Goal: Feedback & Contribution: Leave review/rating

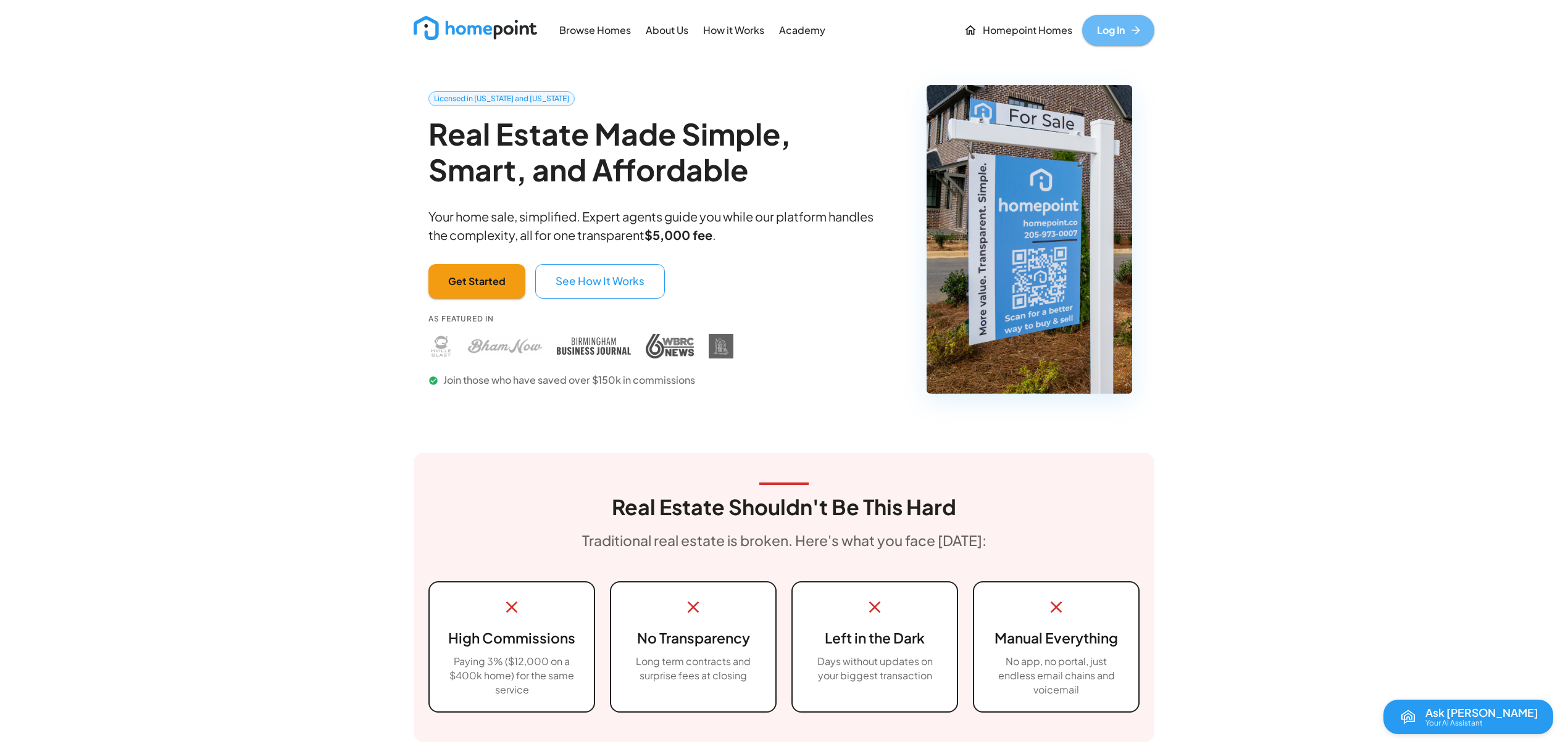
click at [1107, 19] on link "Log In" at bounding box center [1118, 30] width 72 height 31
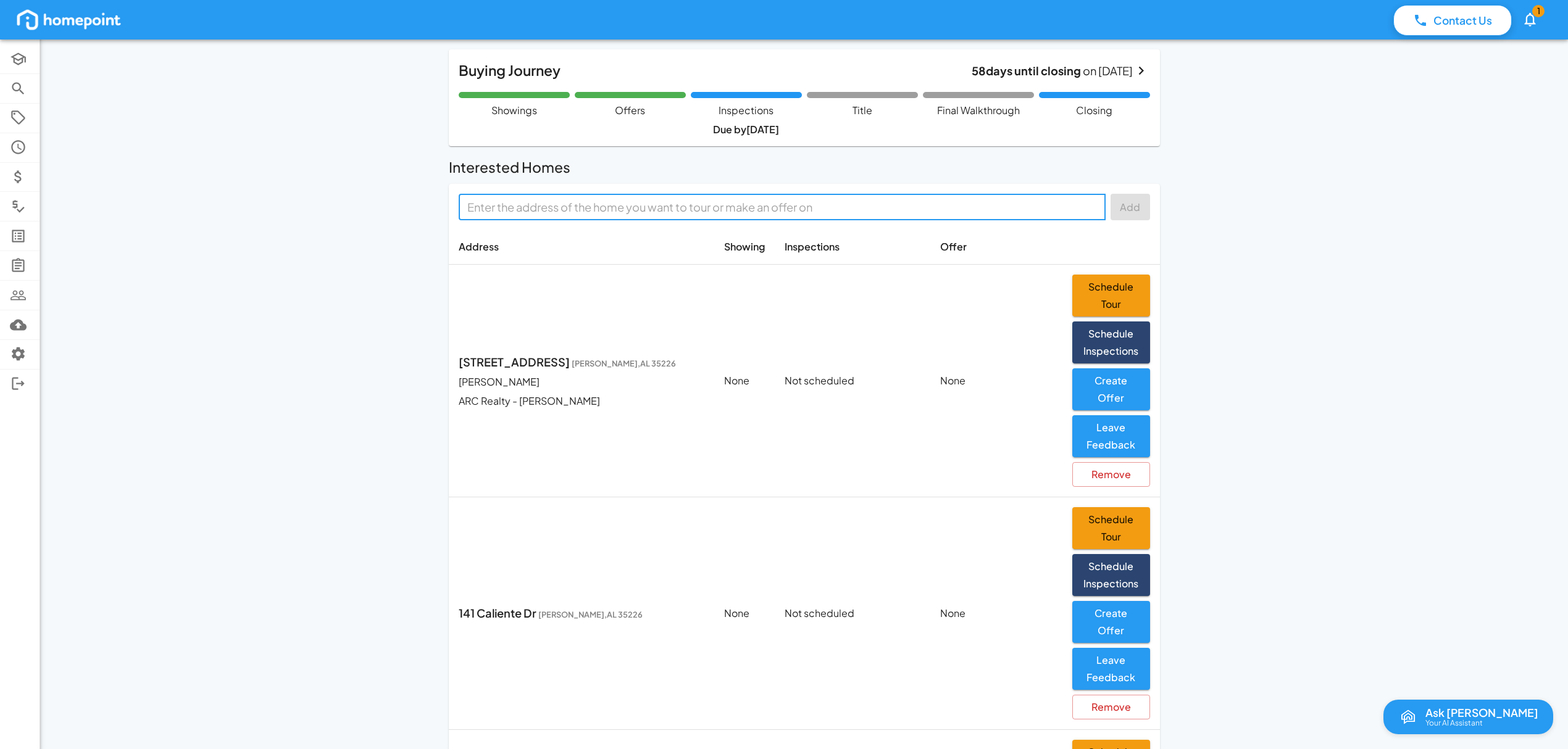
click at [734, 205] on input "text" at bounding box center [781, 207] width 638 height 19
paste input "[STREET_ADDRESS]"
click at [531, 241] on span "[STREET_ADDRESS][PERSON_NAME][PERSON_NAME]" at bounding box center [615, 237] width 292 height 17
type input "[STREET_ADDRESS][PERSON_NAME]"
click at [1134, 203] on button "Add" at bounding box center [1130, 207] width 39 height 27
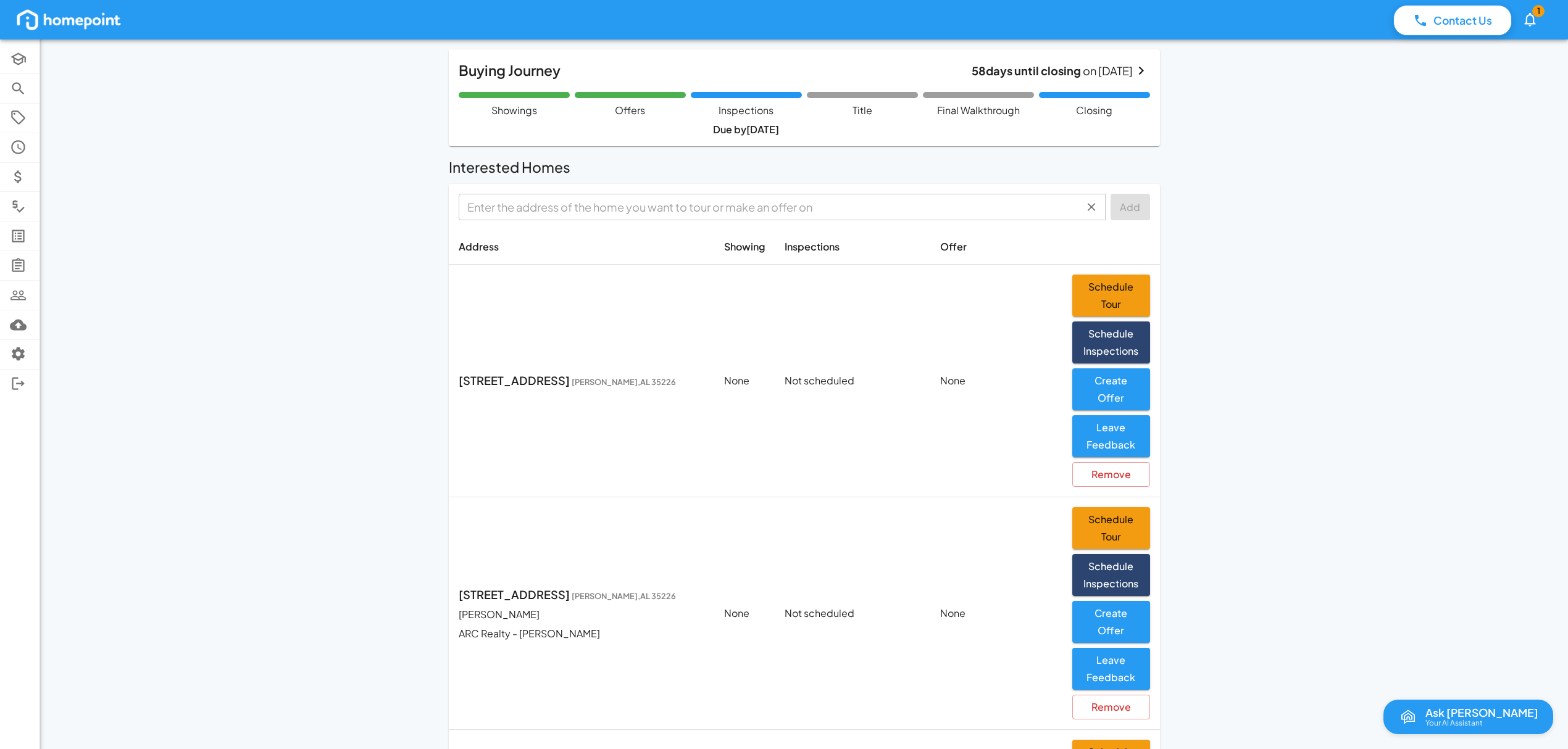
click at [507, 203] on input "text" at bounding box center [772, 207] width 619 height 19
paste input "4407 SCENIC VIEW TRAC"
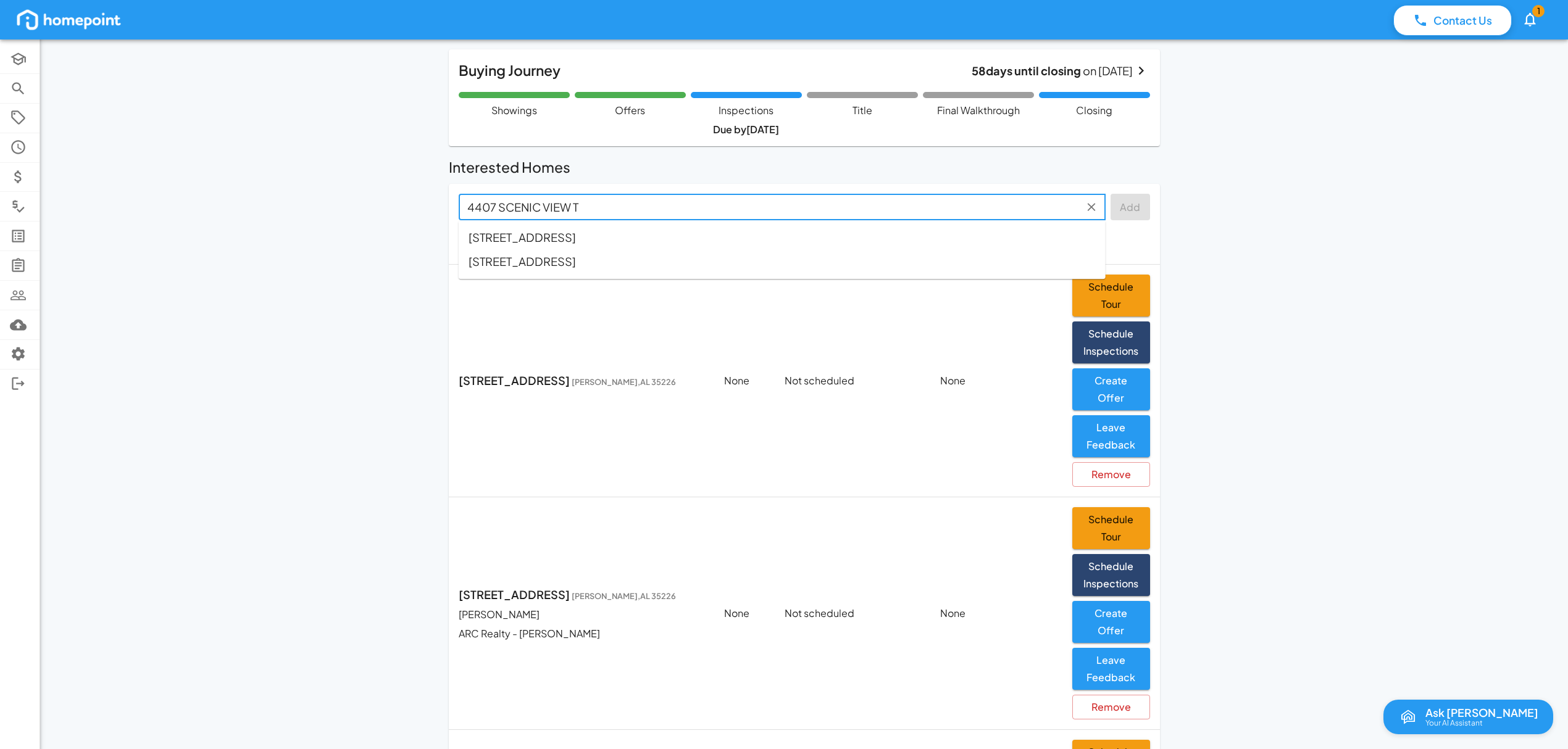
click at [576, 240] on span "[STREET_ADDRESS]" at bounding box center [522, 237] width 108 height 17
type input "[STREET_ADDRESS]"
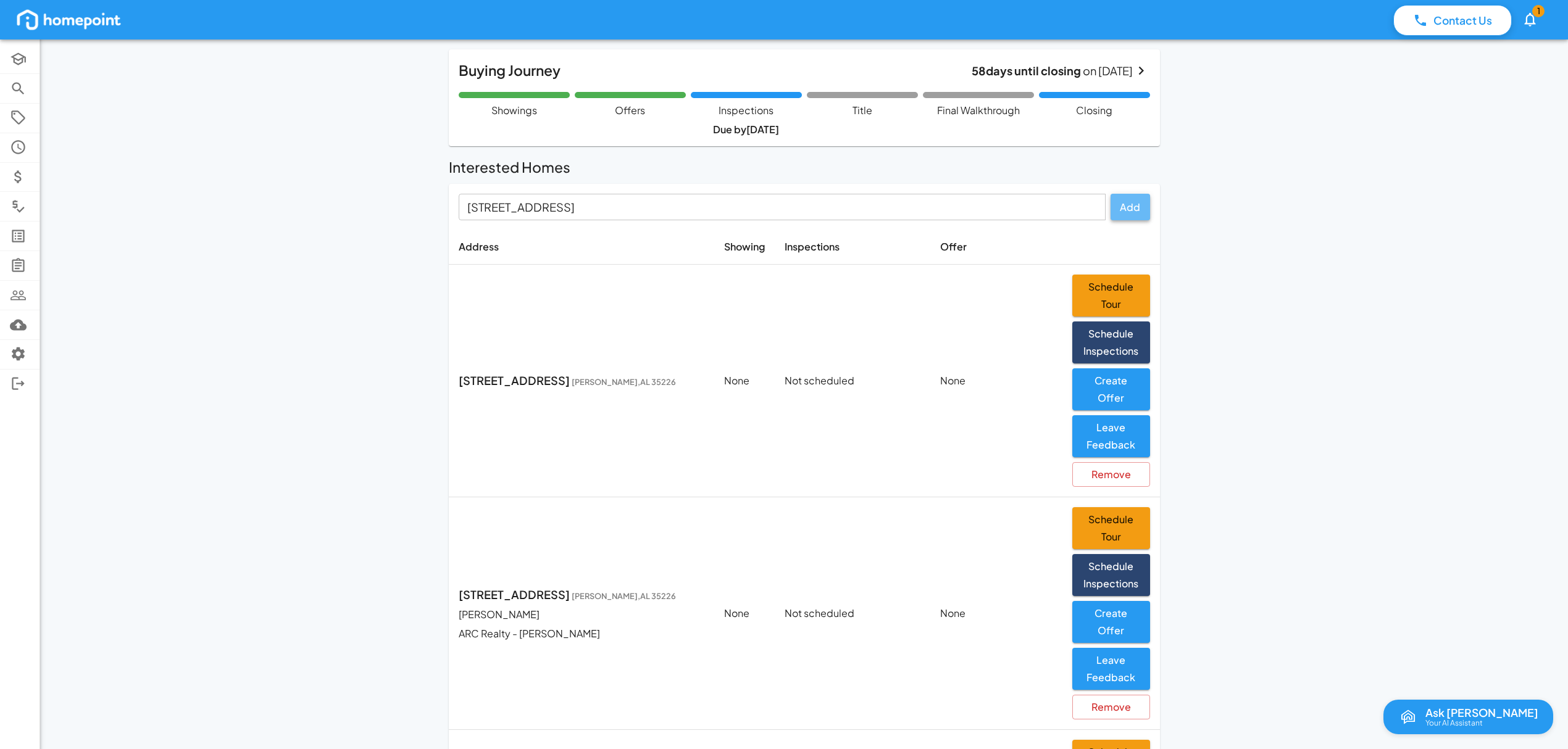
click at [1134, 208] on button "Add" at bounding box center [1130, 207] width 39 height 27
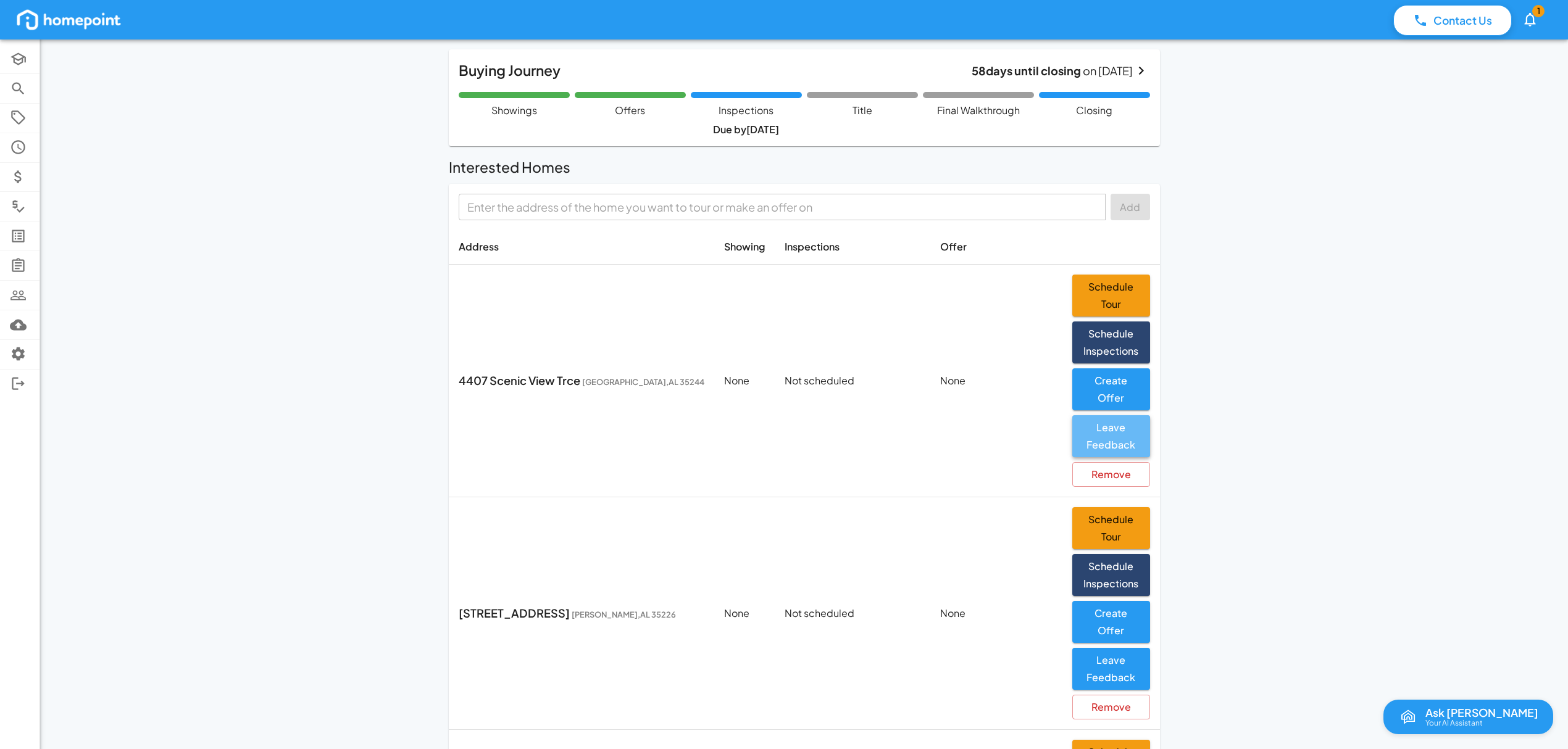
click at [1114, 435] on button "Leave Feedback" at bounding box center [1111, 436] width 78 height 42
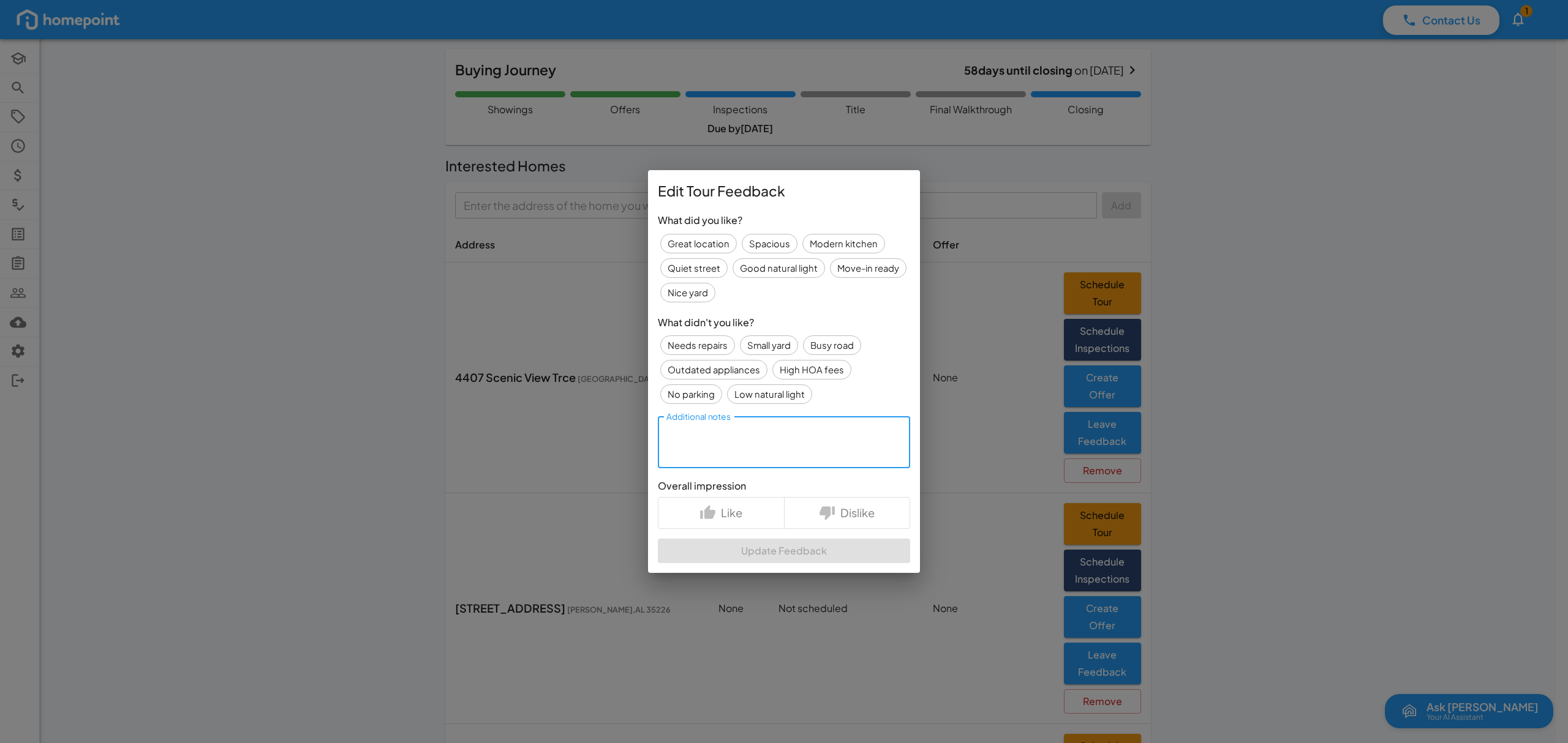
click at [785, 441] on textarea "Additional notes" at bounding box center [783, 442] width 235 height 32
click at [800, 429] on textarea "Call with Agent:" at bounding box center [783, 442] width 235 height 32
click at [770, 438] on textarea "Call with Agent:" at bounding box center [783, 442] width 235 height 32
click at [821, 441] on textarea "Call with Agent: R4 zoning" at bounding box center [783, 442] width 235 height 32
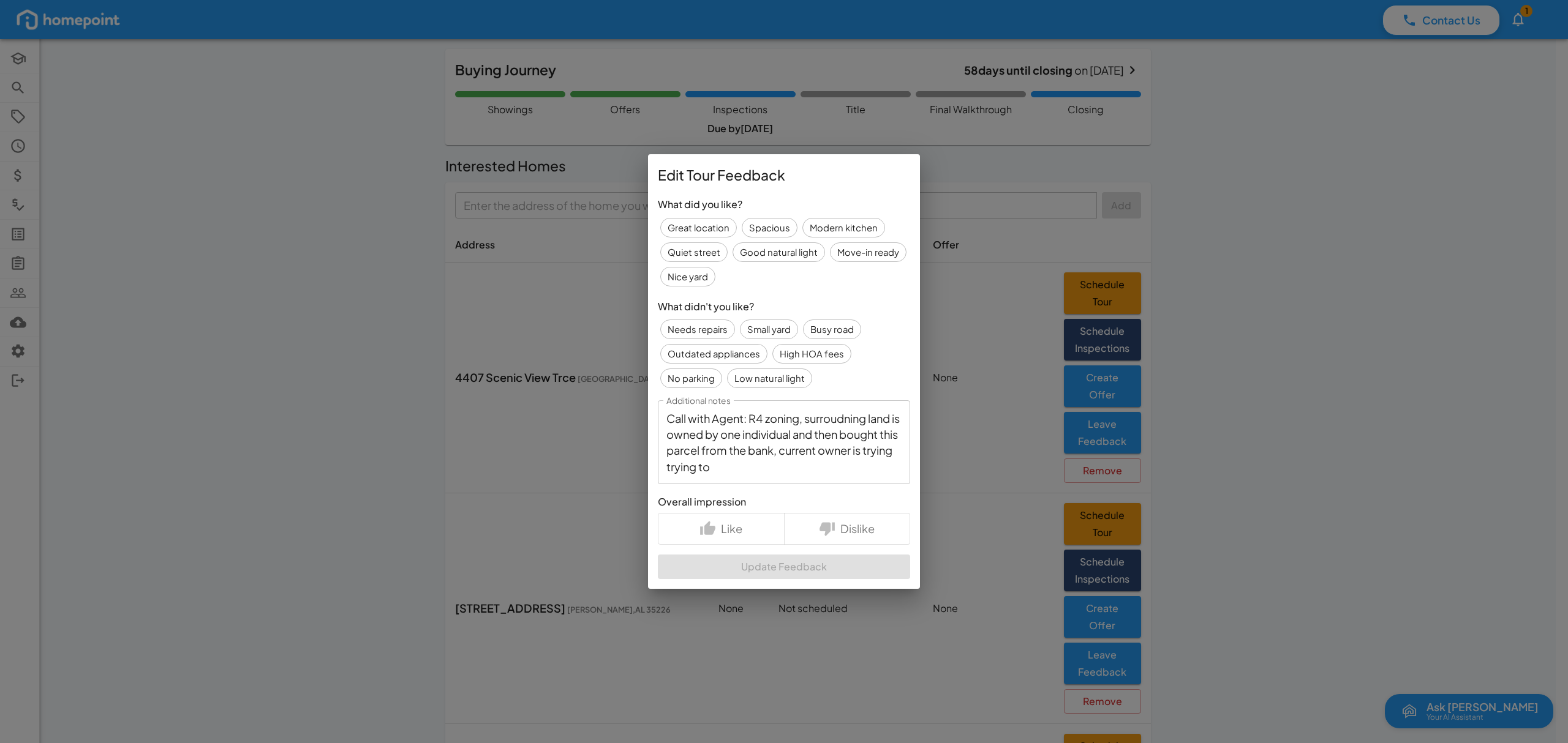
click at [784, 468] on textarea "Call with Agent: R4 zoning, surroudning land is owned by one individual and the…" at bounding box center [783, 442] width 235 height 64
click at [701, 468] on textarea "Call with Agent: R4 zoning, surroudning land is owned by one individual and the…" at bounding box center [783, 442] width 235 height 64
click at [844, 476] on div "Call with Agent: R4 zoning, surroudning land is owned by one individual and the…" at bounding box center [783, 442] width 252 height 84
click at [848, 471] on textarea "Call with Agent: R4 zoning, surroudning land is owned by one individual and the…" at bounding box center [783, 442] width 235 height 64
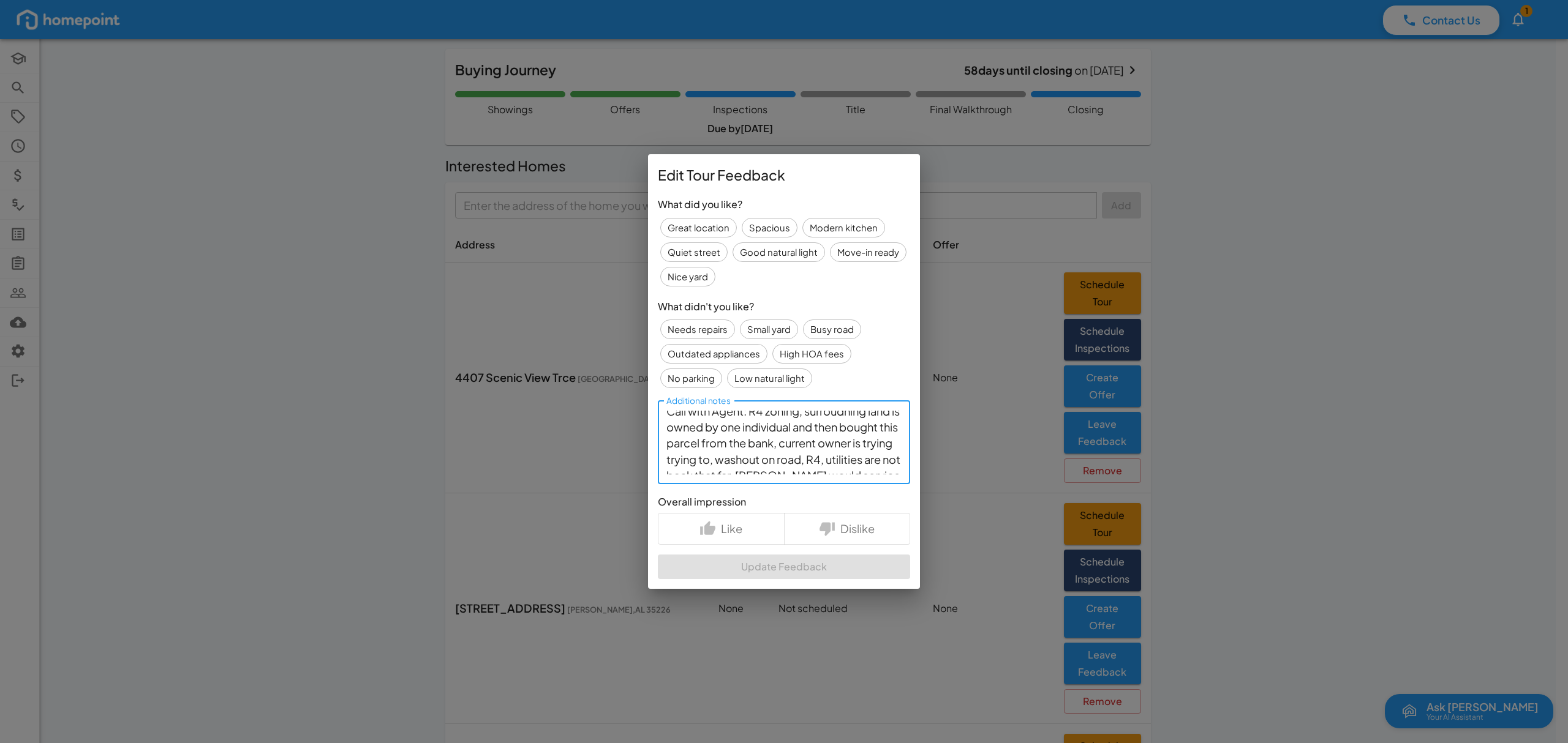
scroll to position [0, 0]
click at [853, 420] on textarea "Call with Agent: R4 zoning, surroudning land is owned by one individual and the…" at bounding box center [783, 442] width 235 height 64
click at [780, 473] on textarea "Call with Agent: R4 zoning, surrounding land is owned by one individual and the…" at bounding box center [783, 442] width 235 height 64
click at [818, 473] on textarea "Call with Agent: R4 zoning, surrounding land is owned by one individual and the…" at bounding box center [783, 442] width 235 height 64
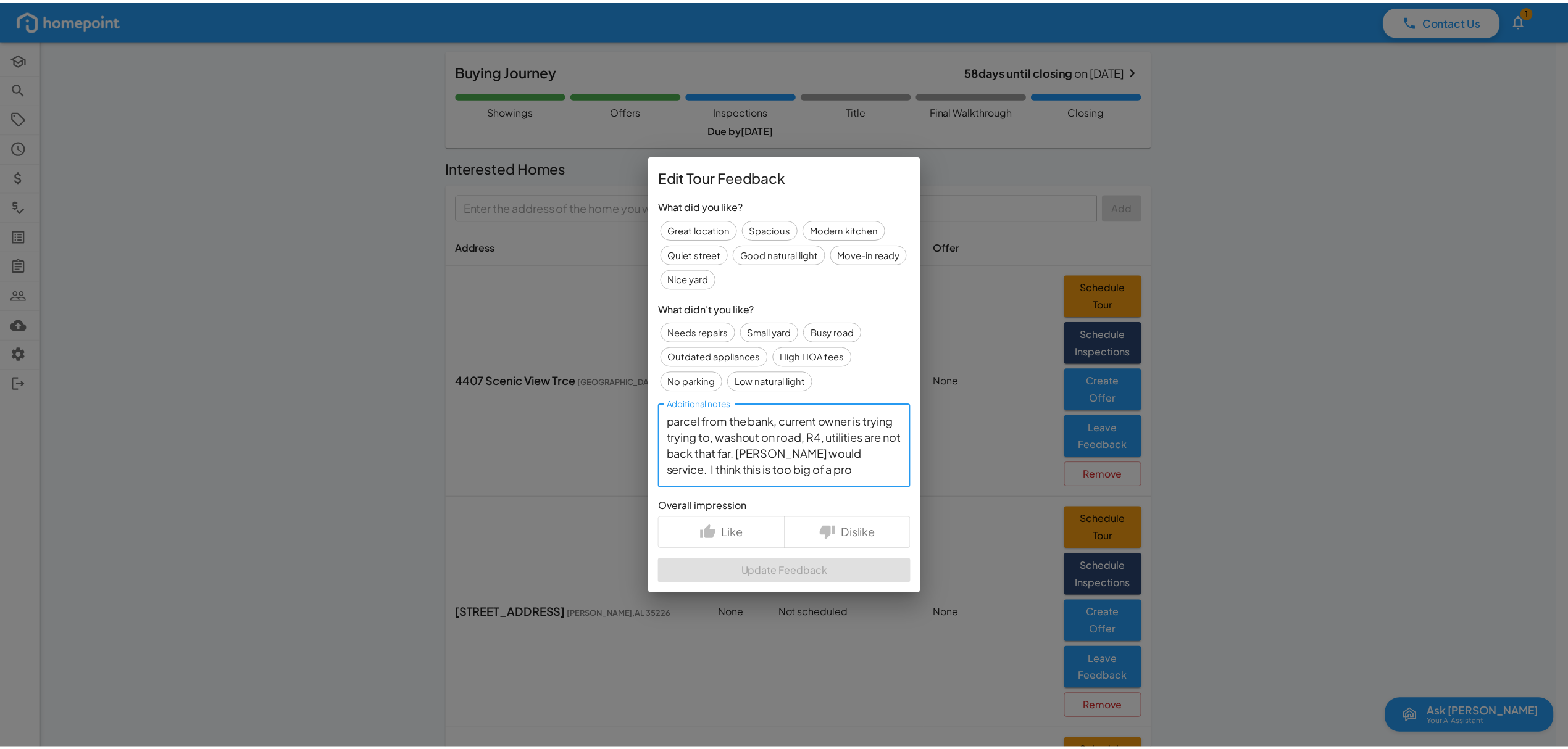
scroll to position [48, 0]
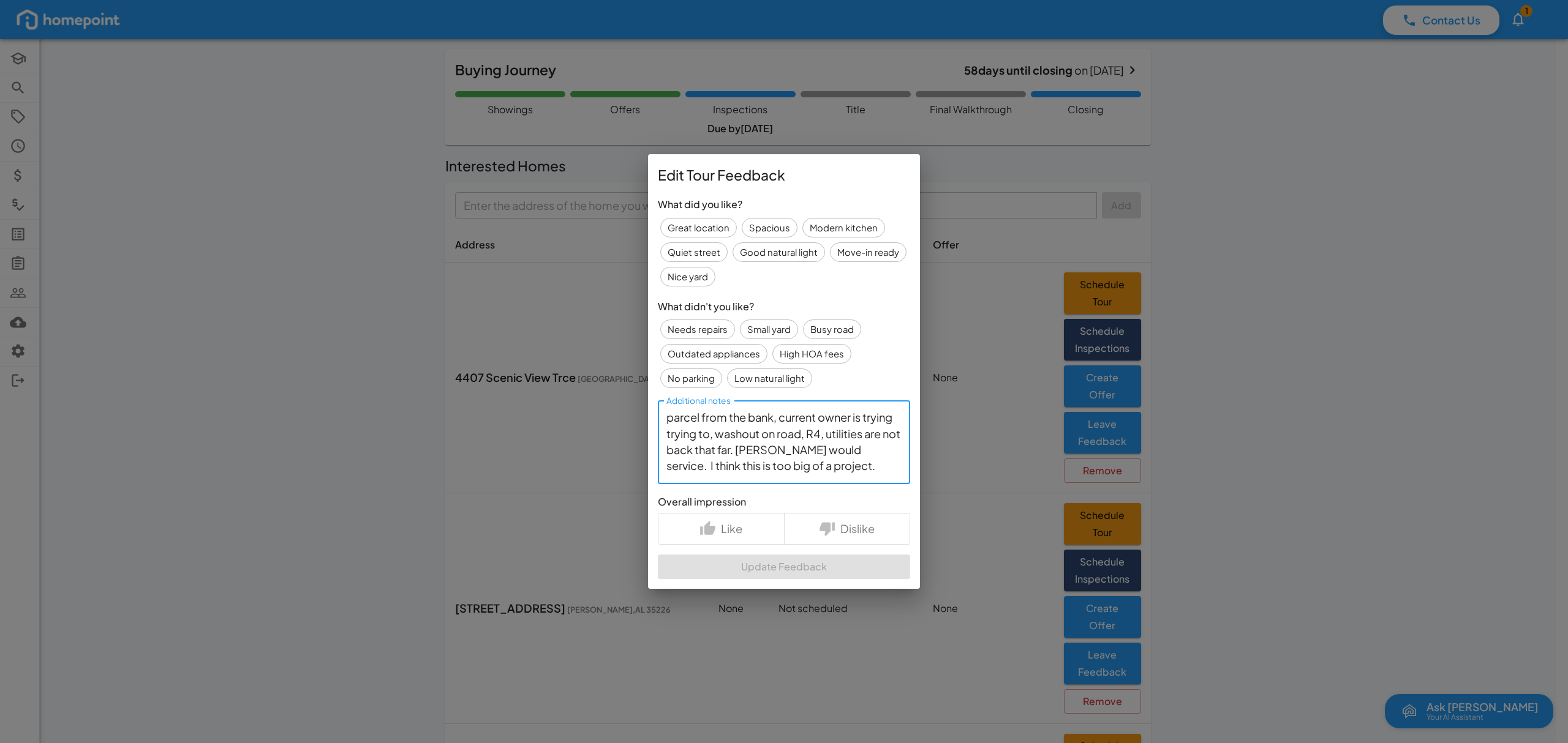
click at [843, 464] on textarea "Call with Agent: R4 zoning, surrounding land is owned by one individual and the…" at bounding box center [783, 442] width 235 height 64
type textarea "Call with Agent: R4 zoning, surrounding land is owned by one individual and the…"
click at [853, 525] on p "Dislike" at bounding box center [857, 528] width 35 height 17
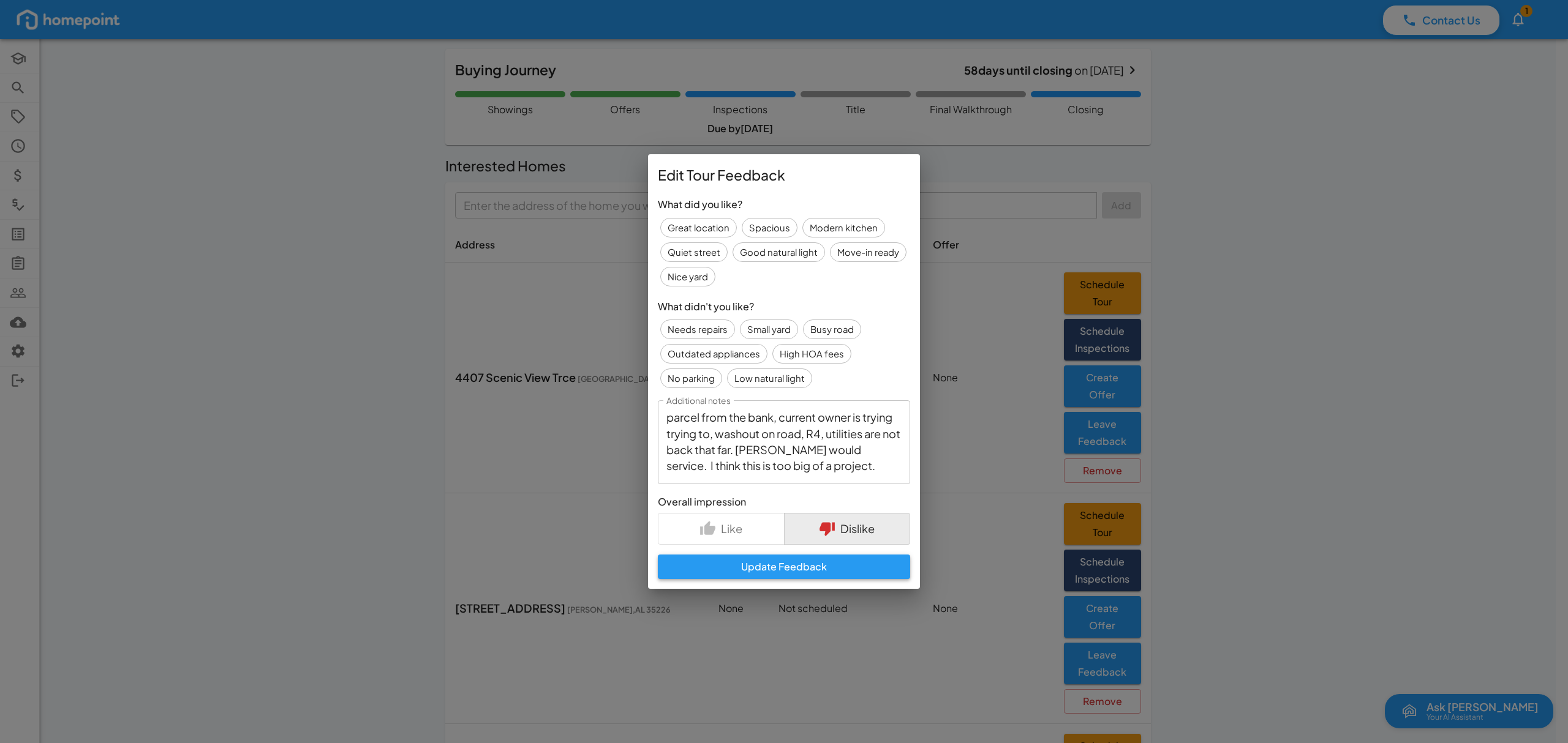
click at [833, 563] on button "Update Feedback" at bounding box center [783, 567] width 252 height 25
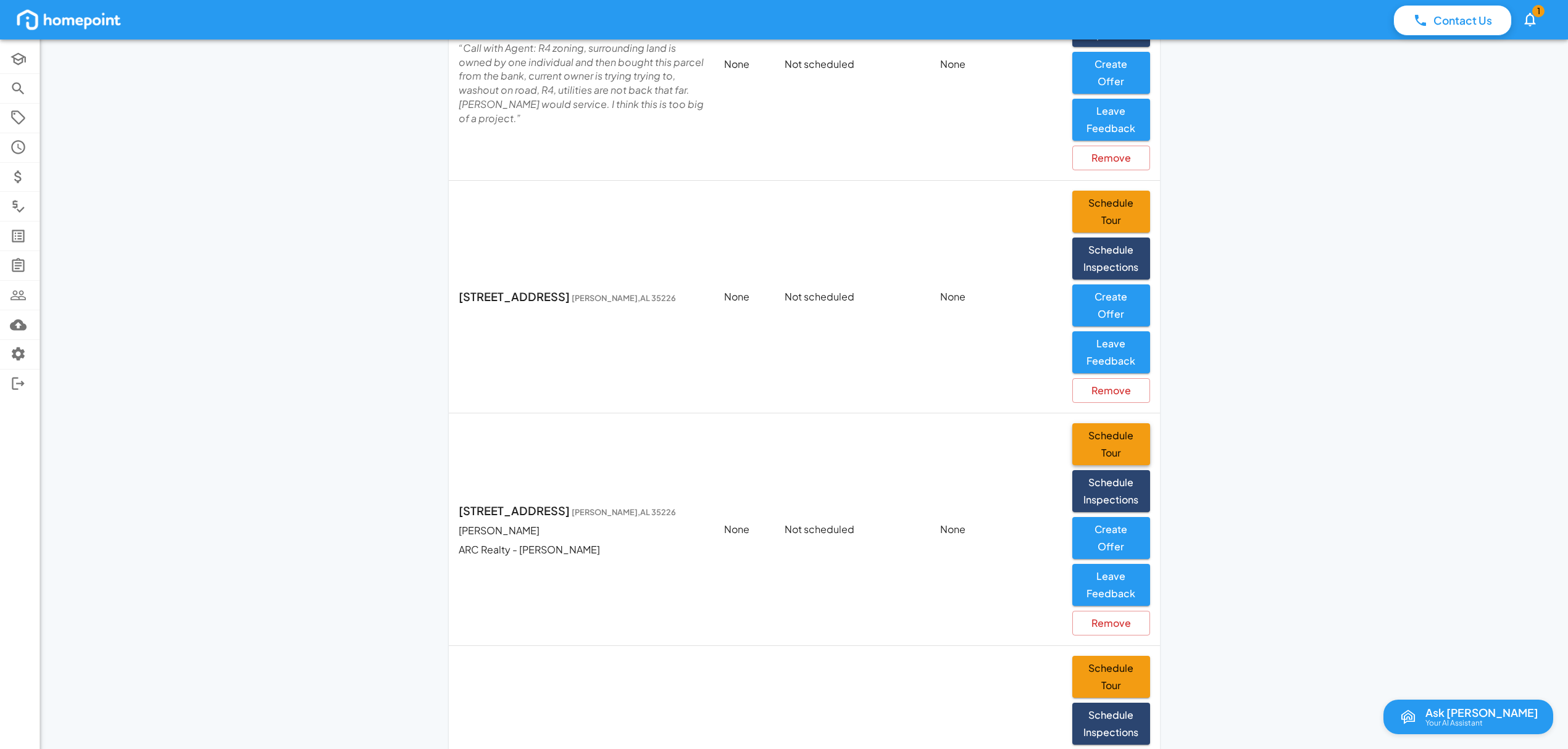
scroll to position [329, 0]
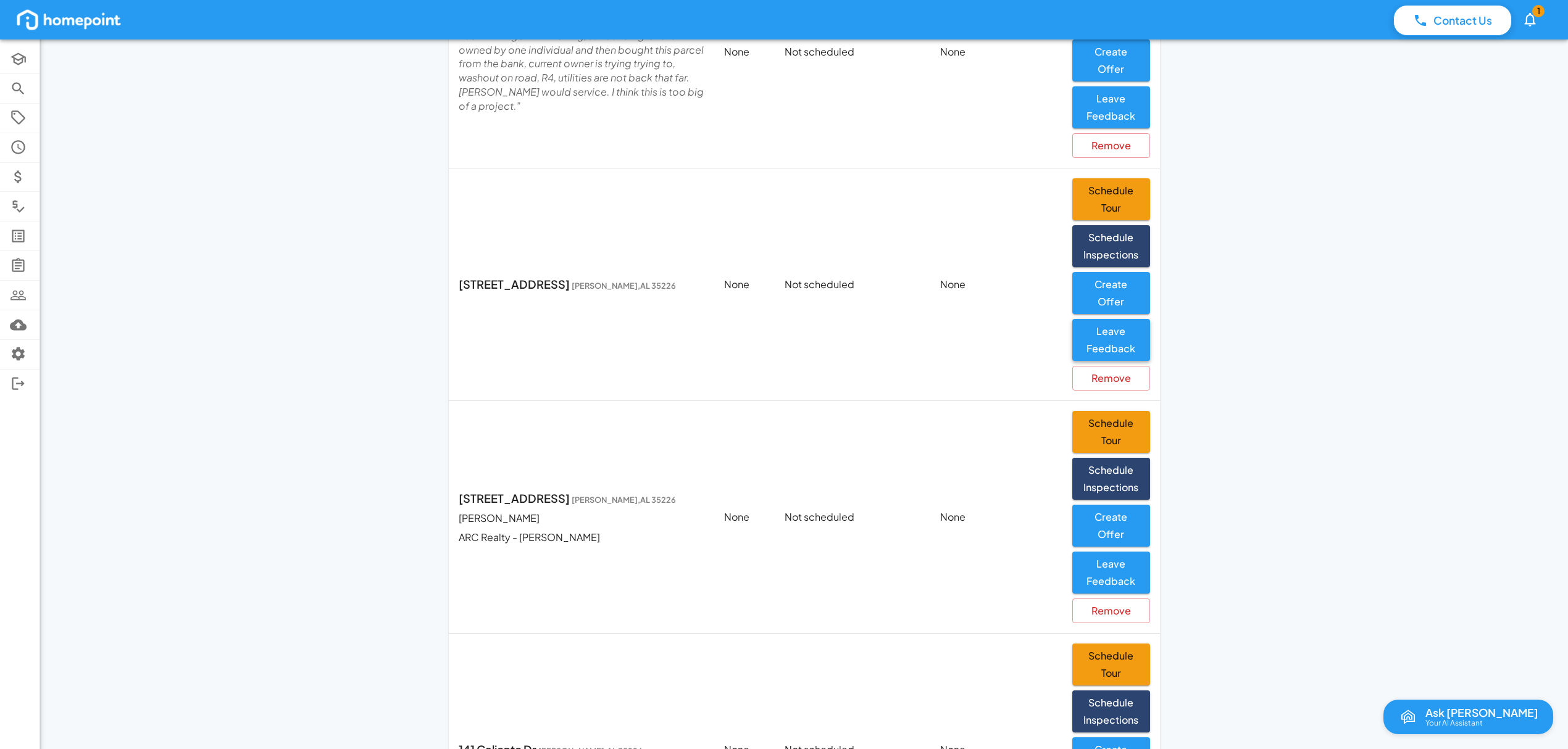
click at [1117, 341] on button "Leave Feedback" at bounding box center [1111, 340] width 78 height 42
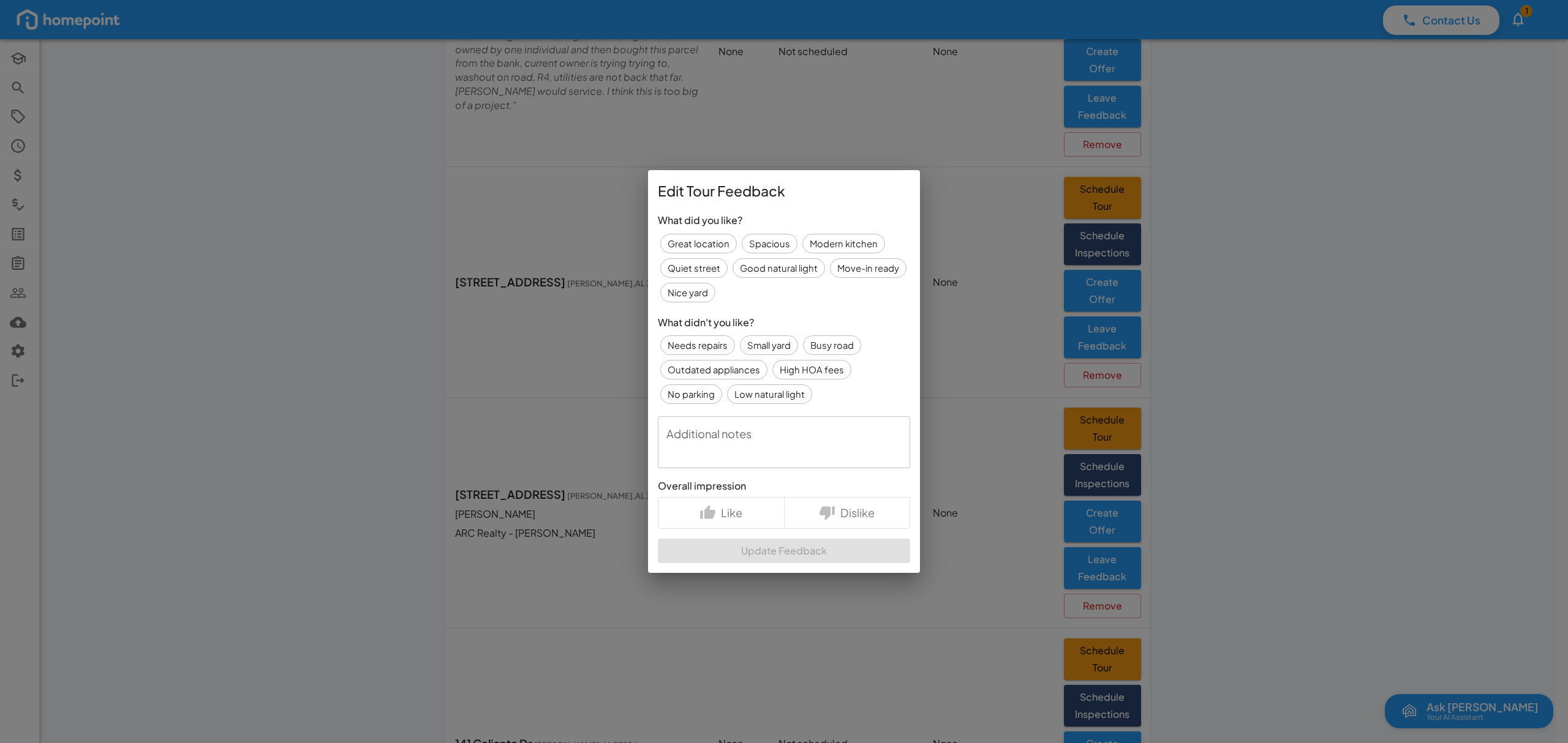
click at [762, 450] on textarea "Additional notes" at bounding box center [783, 442] width 235 height 32
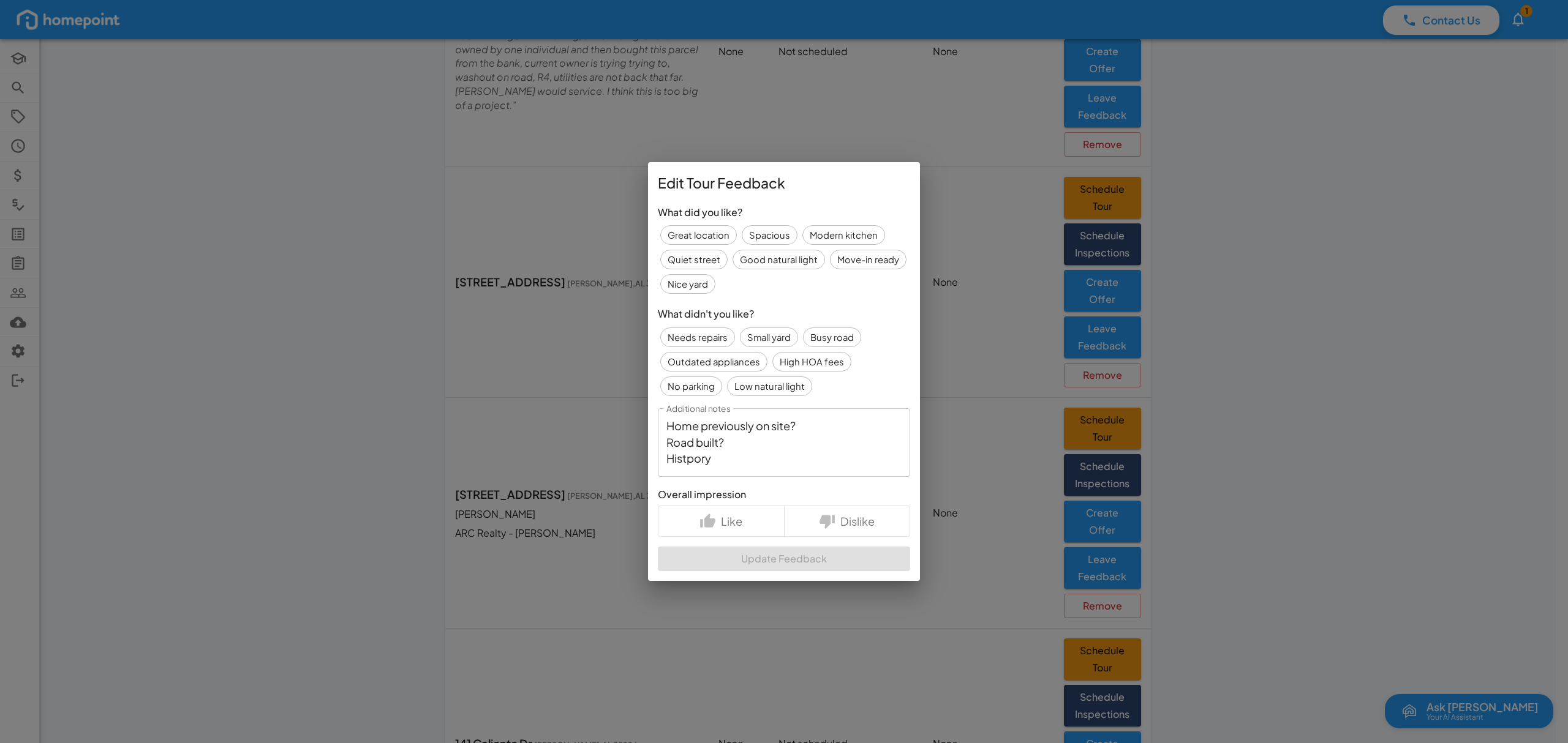
click at [732, 454] on textarea "Home previously on site? Road built? Histpory" at bounding box center [783, 442] width 235 height 48
type textarea "Home previously on site? Road built? History?"
click at [809, 470] on div "Home previously on site? Road built? History? x Additional notes" at bounding box center [783, 442] width 252 height 68
click at [728, 526] on p "Like" at bounding box center [732, 521] width 22 height 17
click at [804, 560] on button "Update Feedback" at bounding box center [783, 559] width 252 height 25
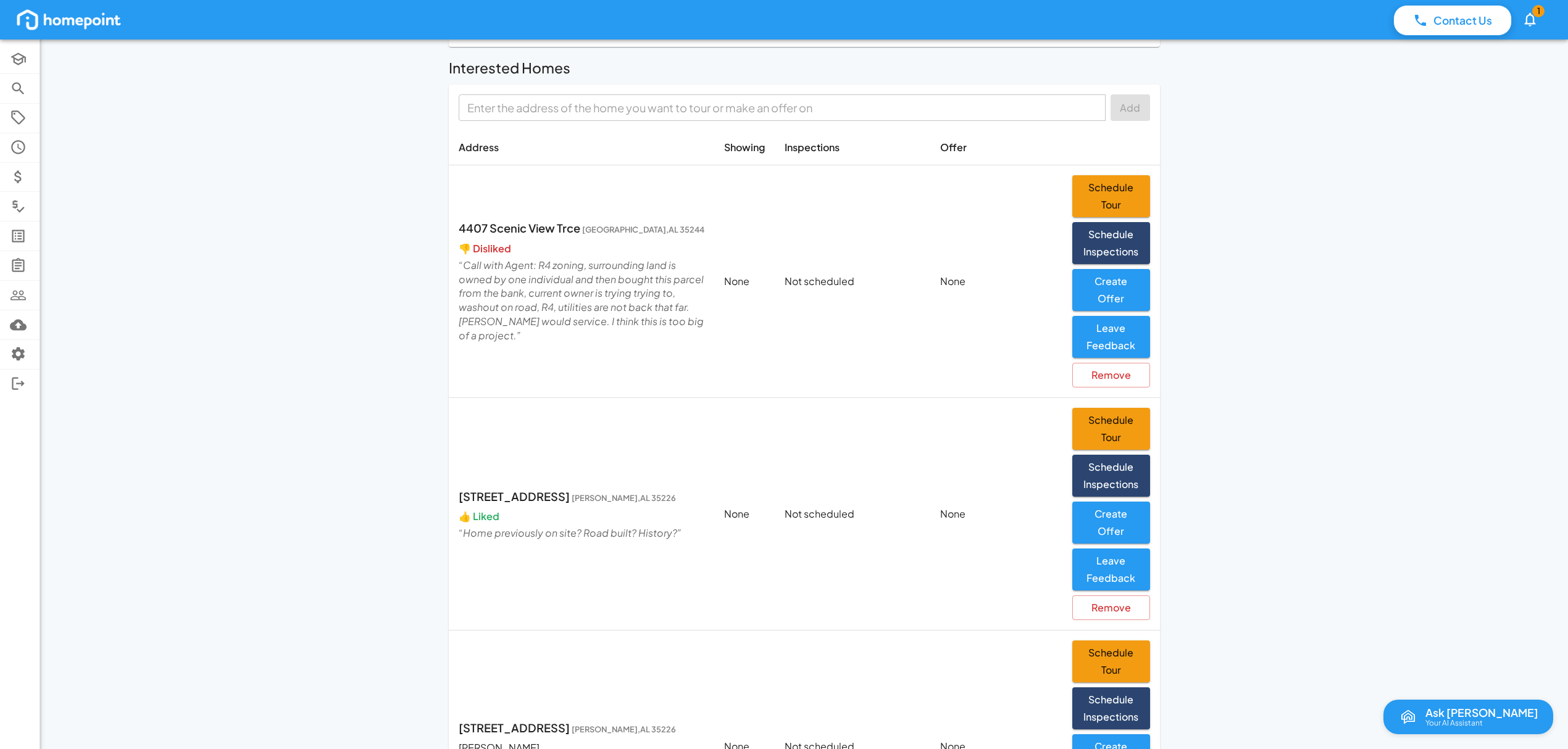
scroll to position [0, 0]
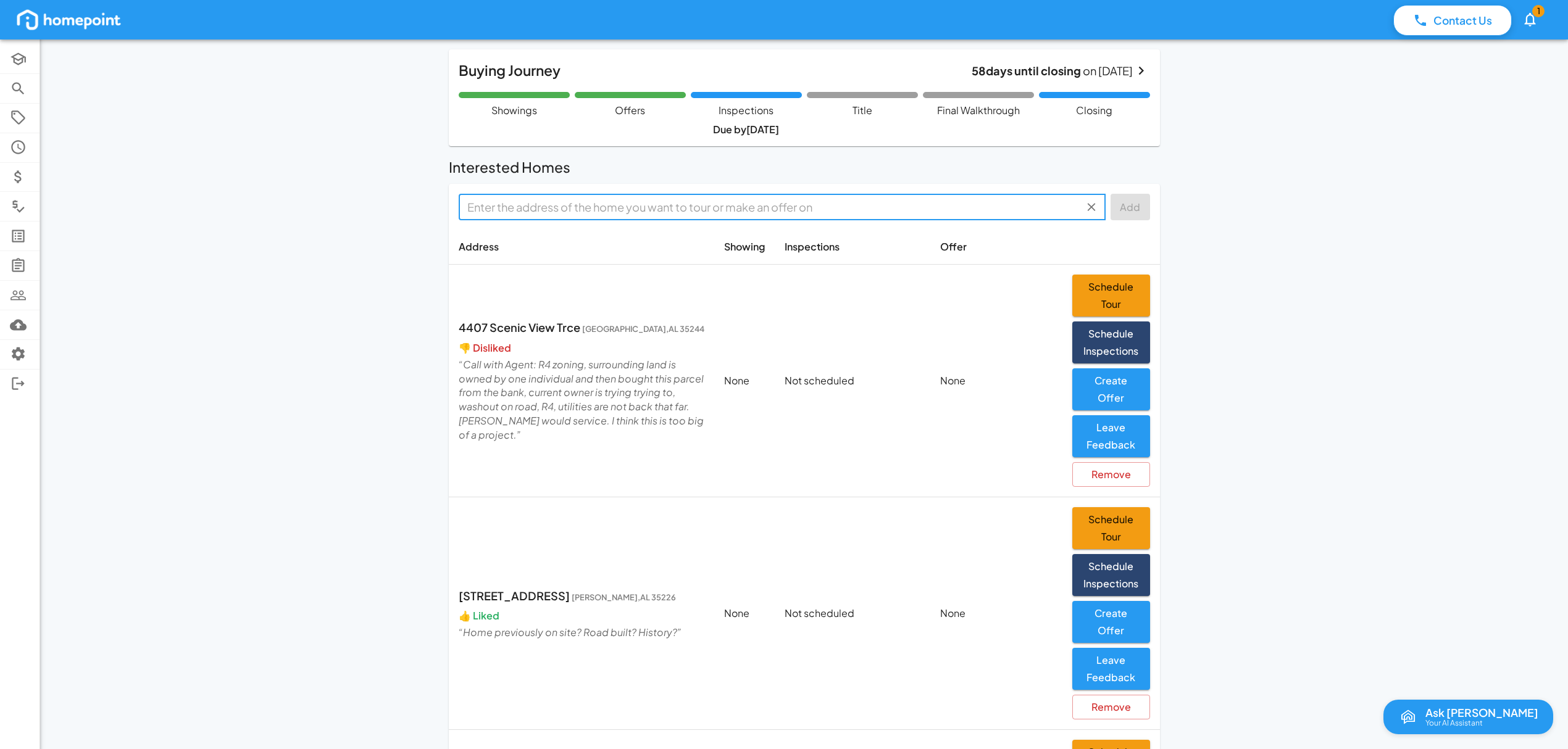
click at [541, 212] on input "text" at bounding box center [772, 207] width 619 height 19
paste input "[STREET_ADDRESS][PERSON_NAME]"
click at [658, 238] on li "[STREET_ADDRESS][PERSON_NAME][PERSON_NAME]" at bounding box center [782, 237] width 647 height 24
type input "[STREET_ADDRESS][PERSON_NAME][PERSON_NAME]"
click at [1124, 220] on button "Add" at bounding box center [1130, 207] width 39 height 27
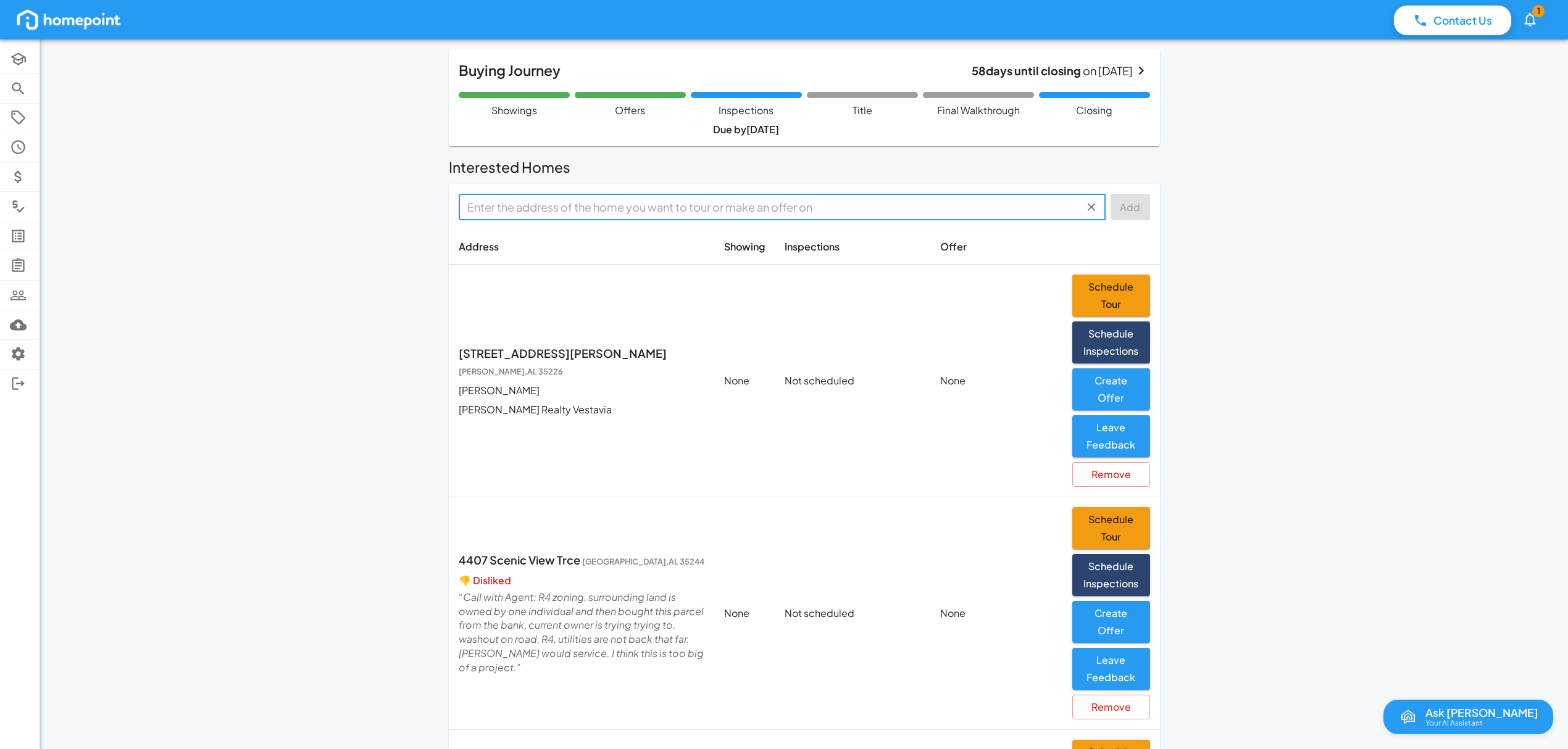
click at [548, 210] on input "text" at bounding box center [772, 207] width 619 height 19
paste input "[STREET_ADDRESS][PERSON_NAME]"
drag, startPoint x: 653, startPoint y: 208, endPoint x: 584, endPoint y: 217, distance: 69.6
click at [583, 217] on div "[STREET_ADDRESS][PERSON_NAME] ​" at bounding box center [782, 207] width 647 height 27
click at [590, 240] on span "[STREET_ADDRESS][PERSON_NAME][PERSON_NAME]" at bounding box center [615, 237] width 292 height 17
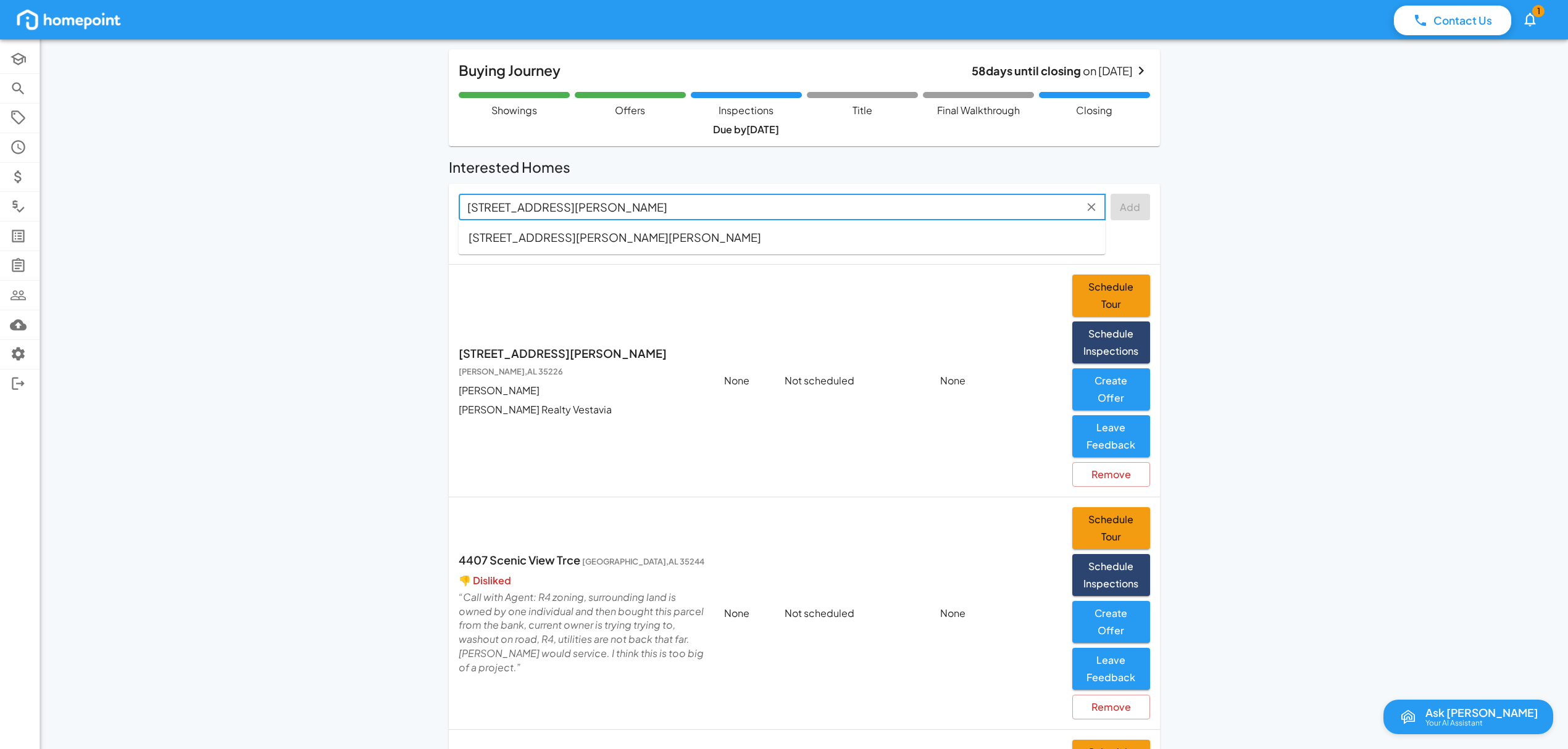
type input "[STREET_ADDRESS][PERSON_NAME][PERSON_NAME]"
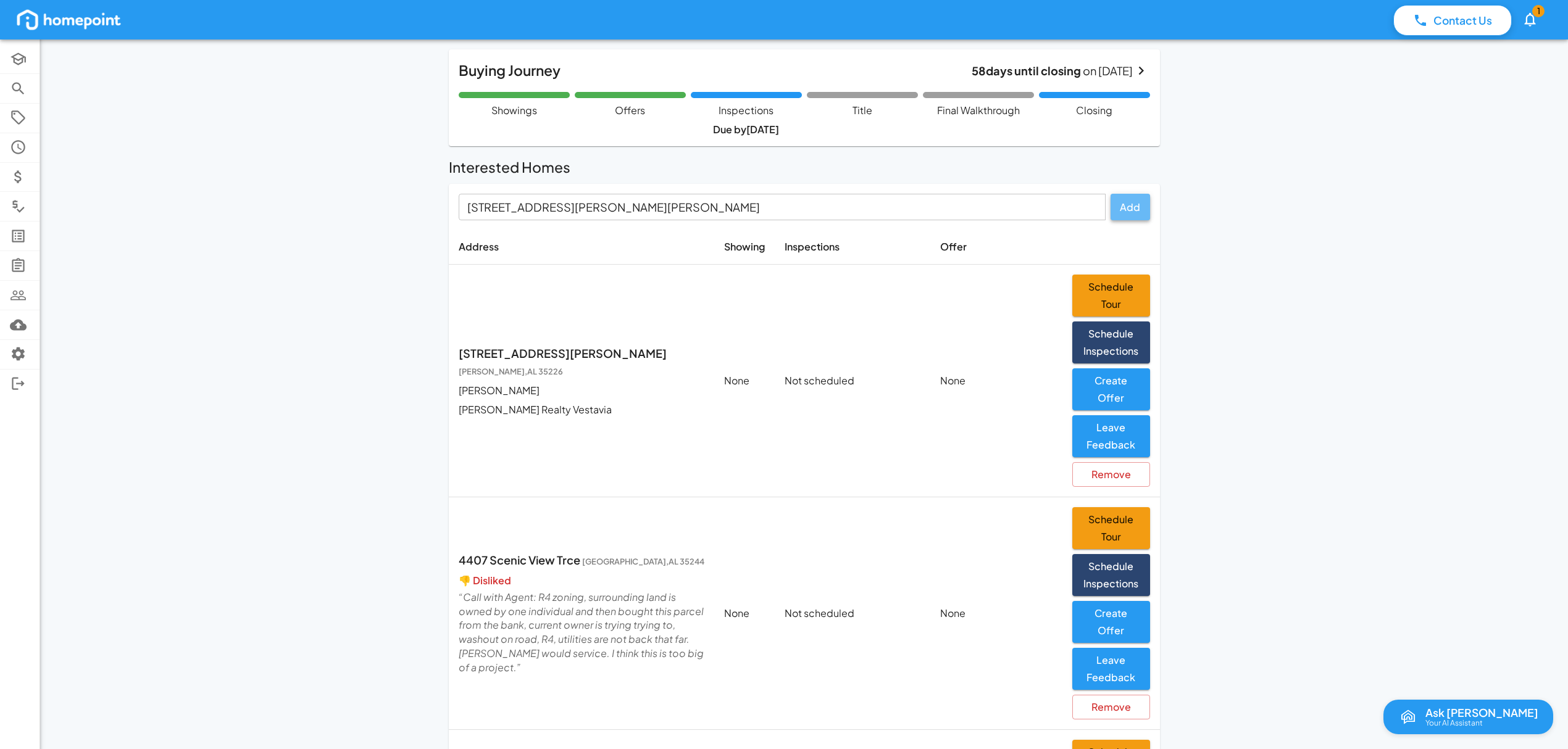
click at [1134, 207] on button "Add" at bounding box center [1130, 207] width 39 height 27
click at [1087, 434] on button "Leave Feedback" at bounding box center [1111, 436] width 78 height 42
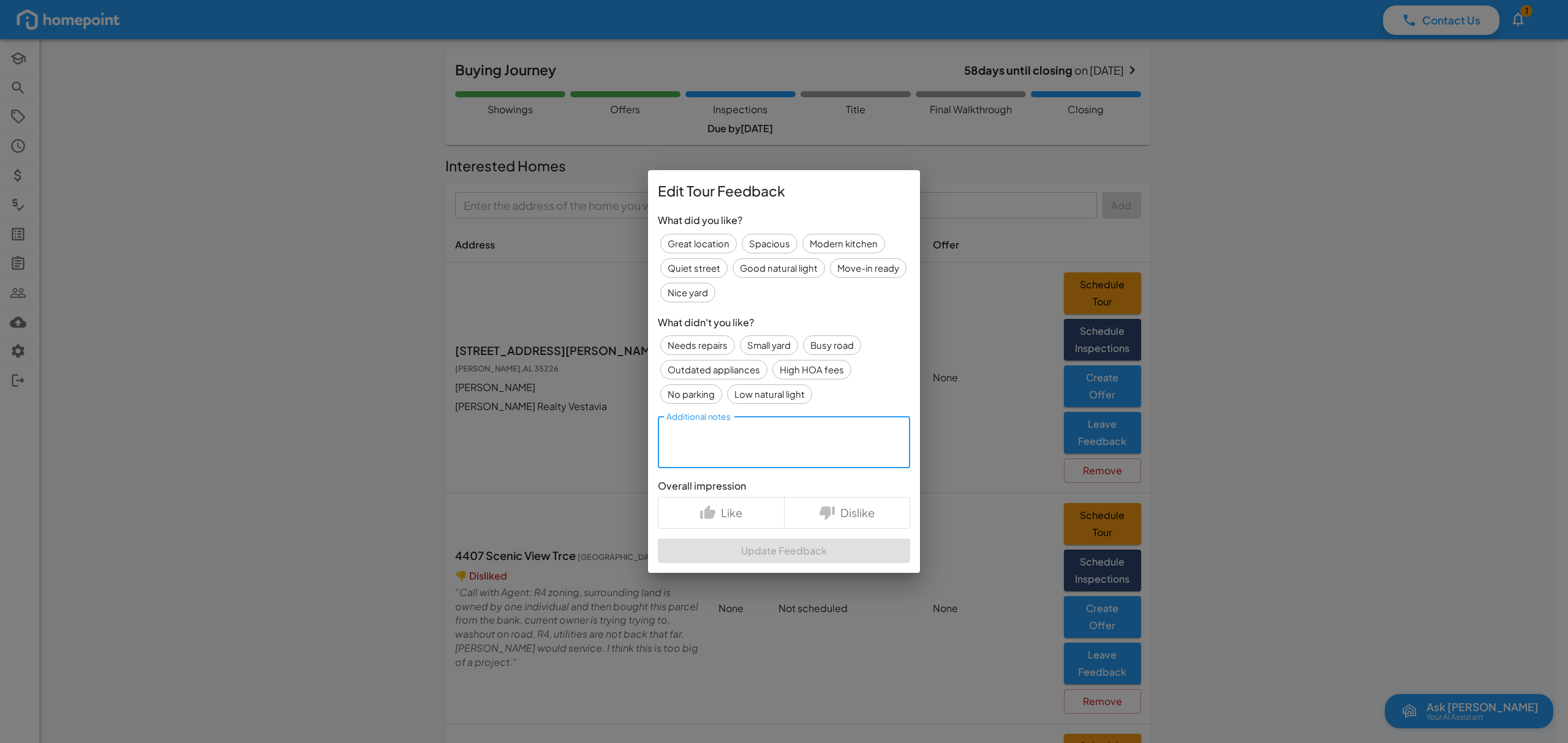
click at [728, 431] on textarea "Additional notes" at bounding box center [783, 442] width 235 height 32
click at [845, 446] on textarea "HOA? Home previously on the site?" at bounding box center [783, 442] width 235 height 33
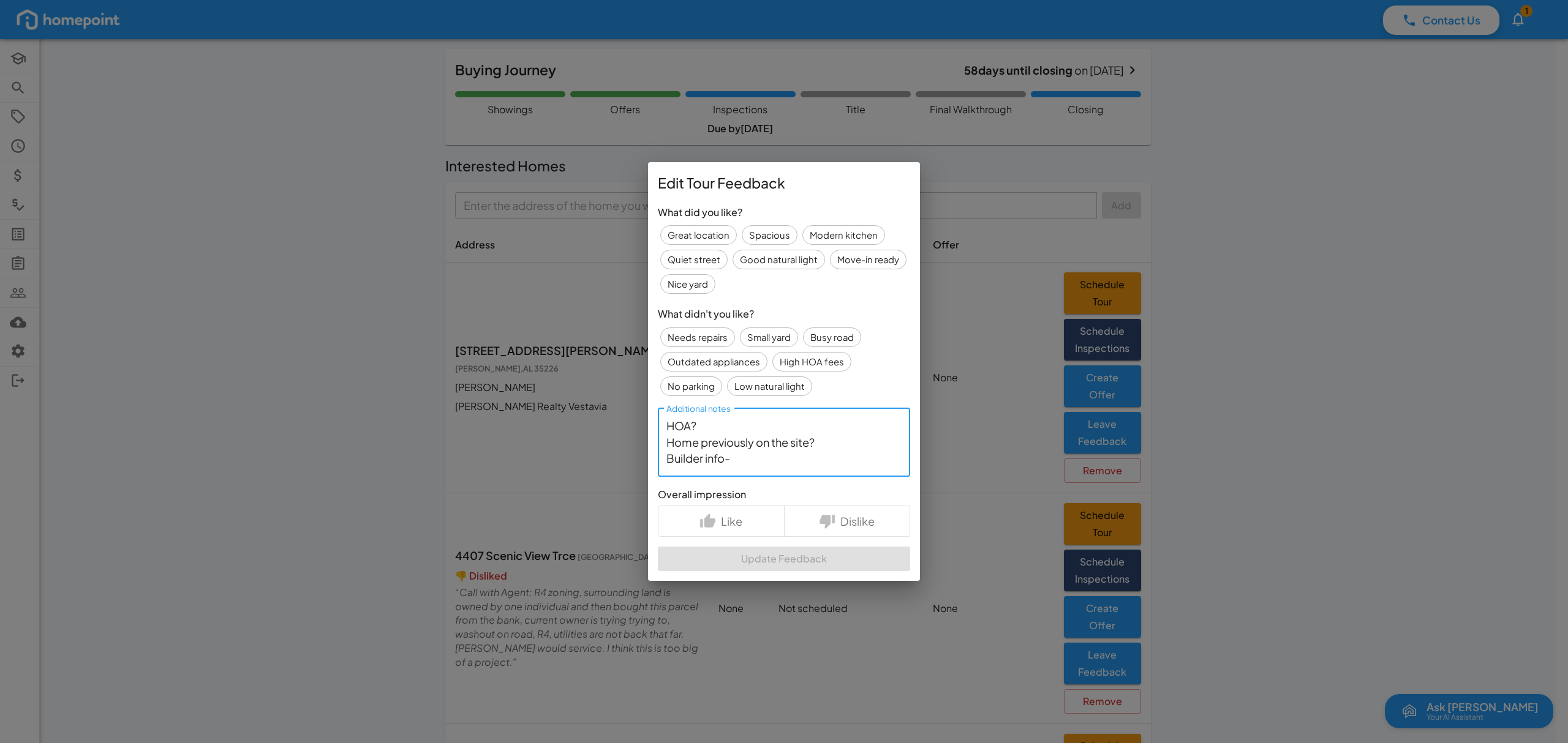
click at [764, 462] on textarea "HOA? Home previously on the site? Builder info-" at bounding box center [783, 442] width 235 height 48
type textarea "HOA? Home previously on the site? Builder info-"
click at [731, 523] on p "Like" at bounding box center [732, 521] width 22 height 17
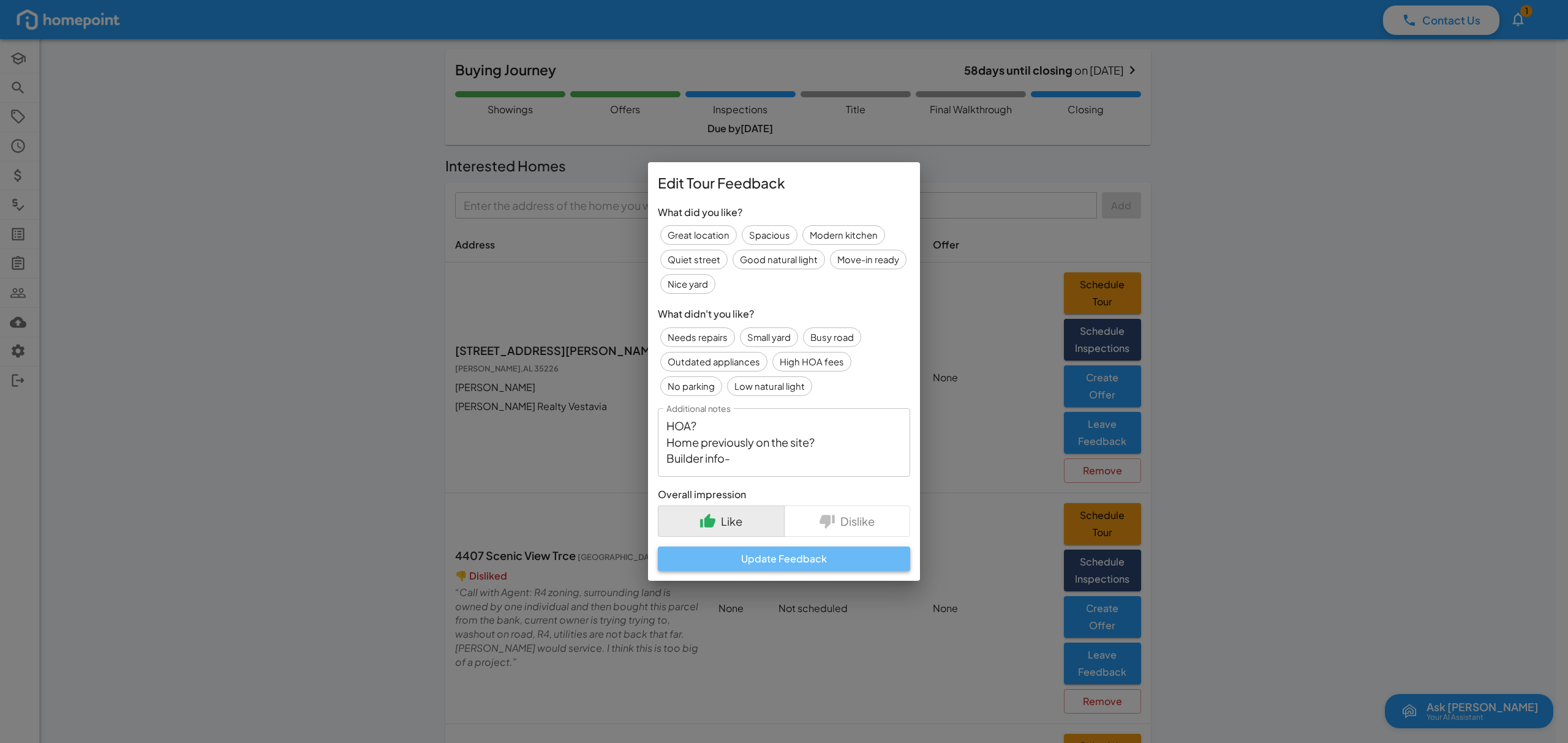
click at [788, 567] on button "Update Feedback" at bounding box center [783, 559] width 252 height 25
